Goal: Task Accomplishment & Management: Manage account settings

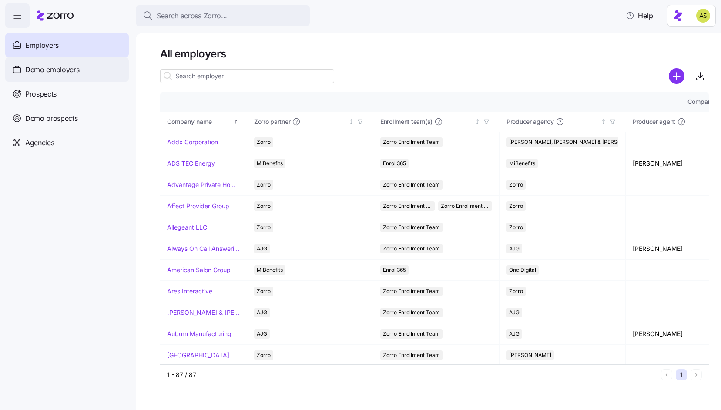
click at [98, 73] on div "Demo employers" at bounding box center [67, 69] width 124 height 24
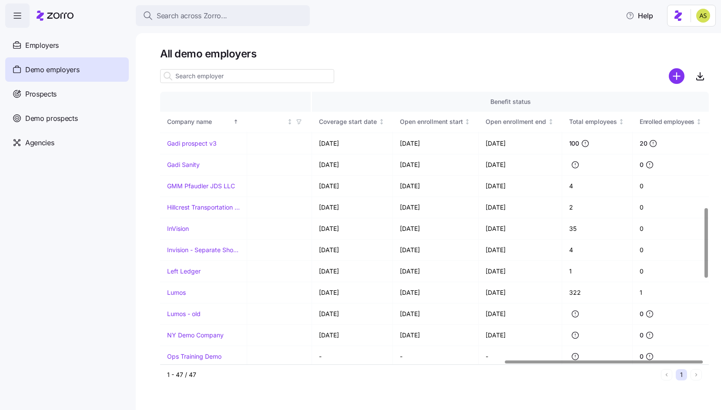
scroll to position [603, 953]
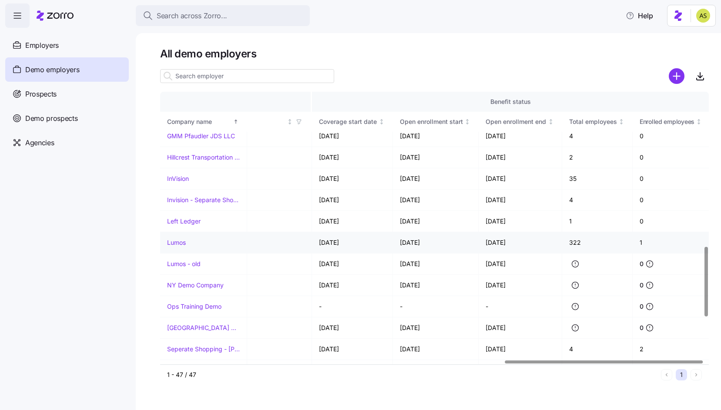
click at [174, 244] on link "Lumos" at bounding box center [176, 242] width 19 height 9
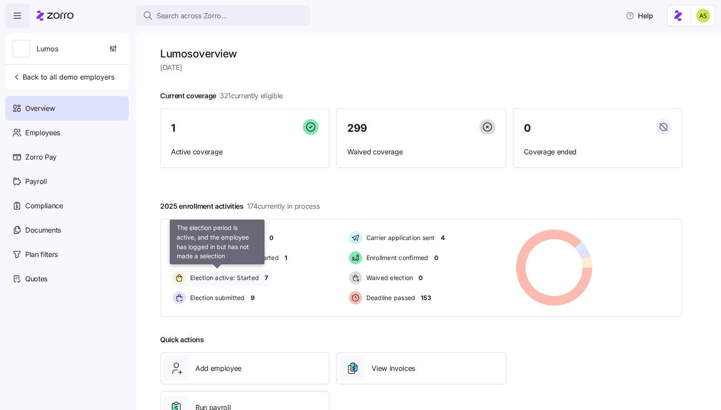
click at [224, 270] on div "Election active: Started" at bounding box center [217, 278] width 92 height 17
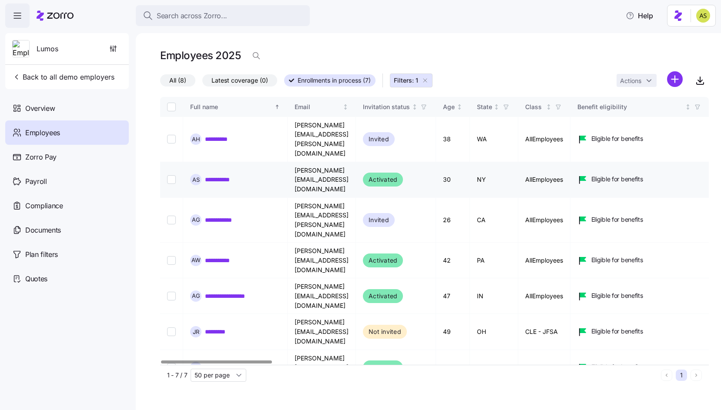
click at [175, 175] on input "Select record 2" at bounding box center [171, 179] width 9 height 9
checkbox input "true"
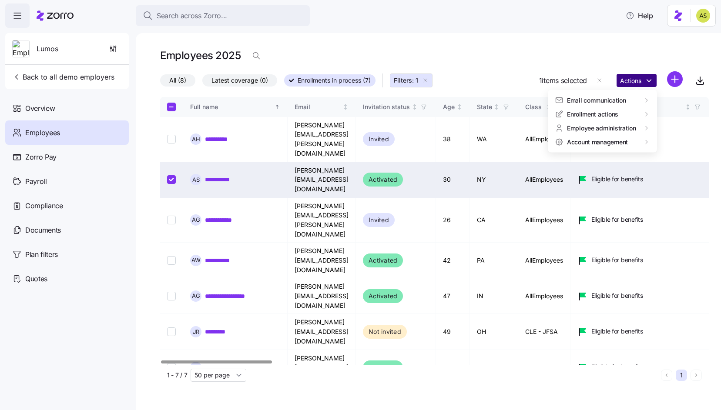
click at [624, 82] on html "**********" at bounding box center [360, 202] width 721 height 405
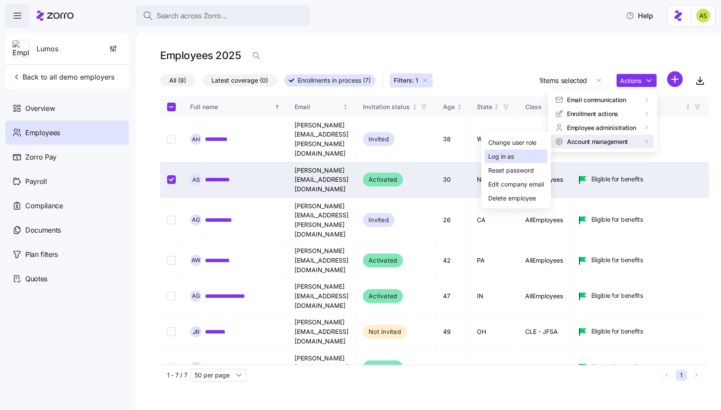
click at [541, 158] on div "Log in as" at bounding box center [516, 157] width 63 height 14
